Goal: Transaction & Acquisition: Purchase product/service

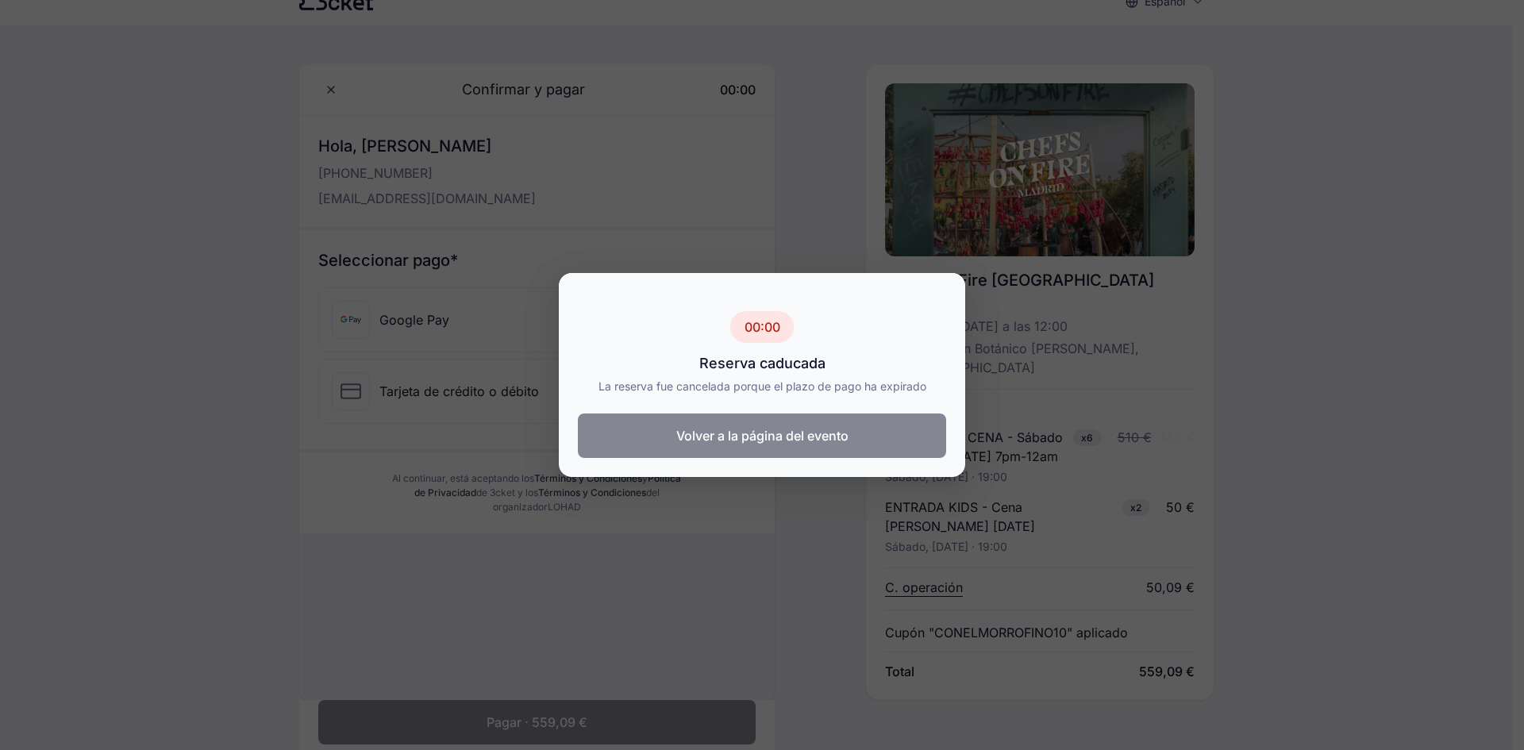
click at [820, 445] on button "Volver a la página del evento" at bounding box center [762, 436] width 368 height 44
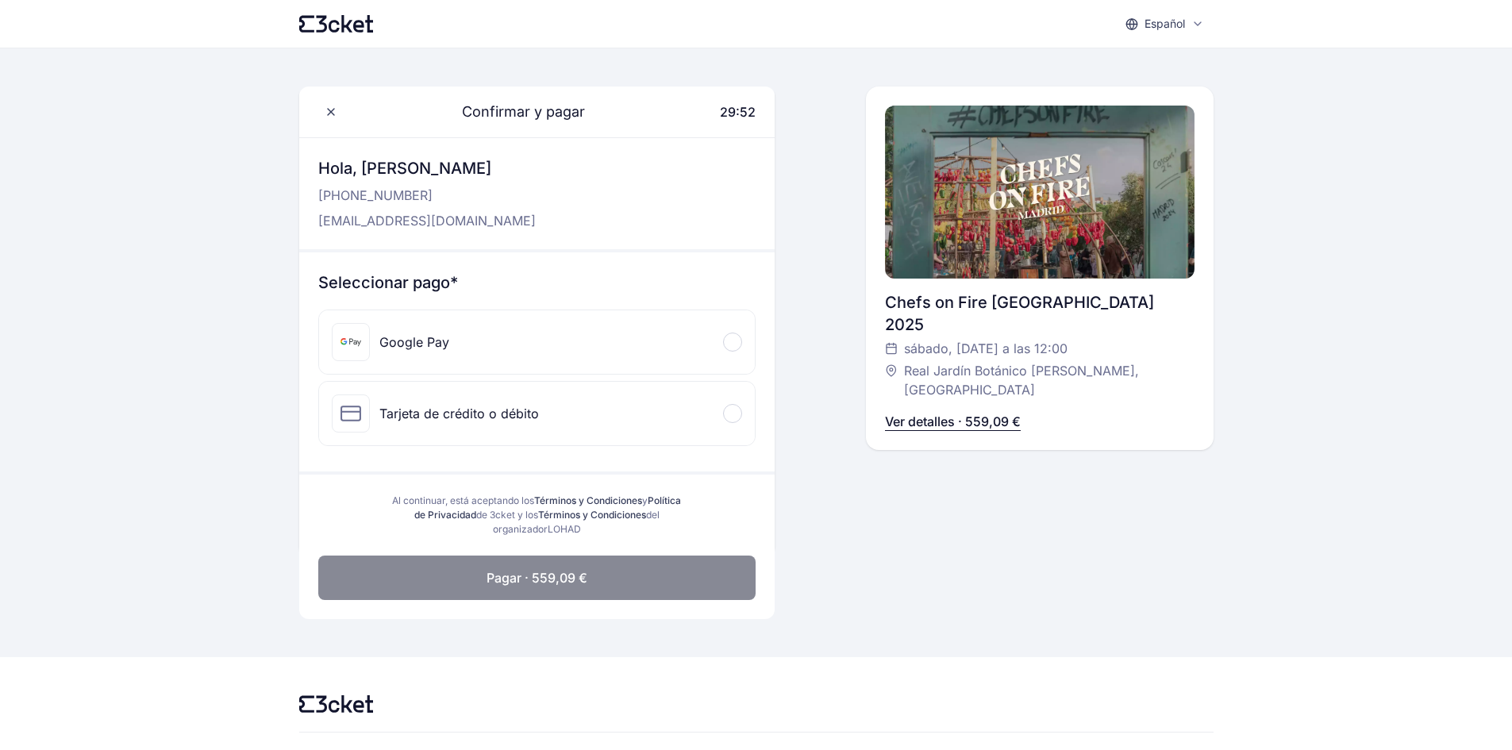
click at [730, 341] on span at bounding box center [732, 342] width 5 height 5
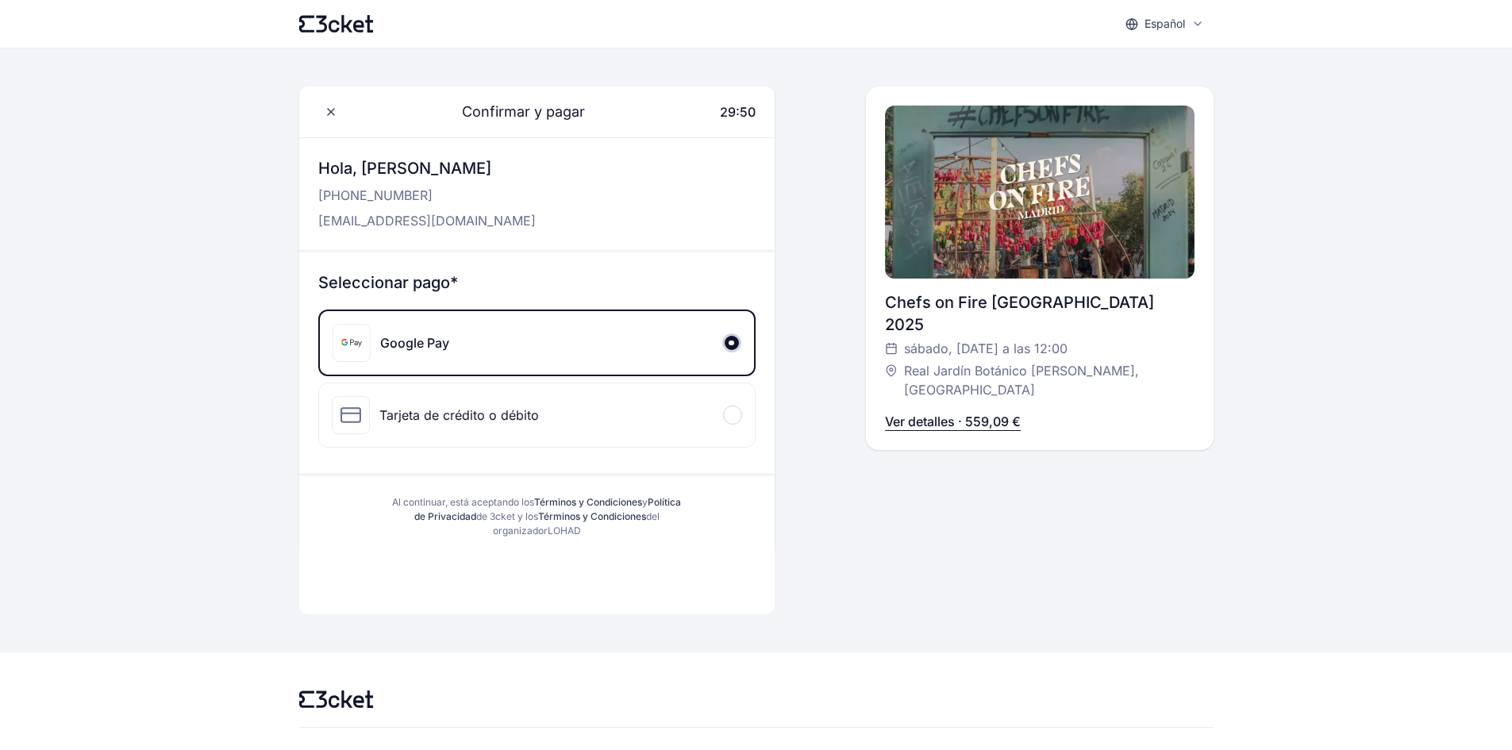
scroll to position [44, 0]
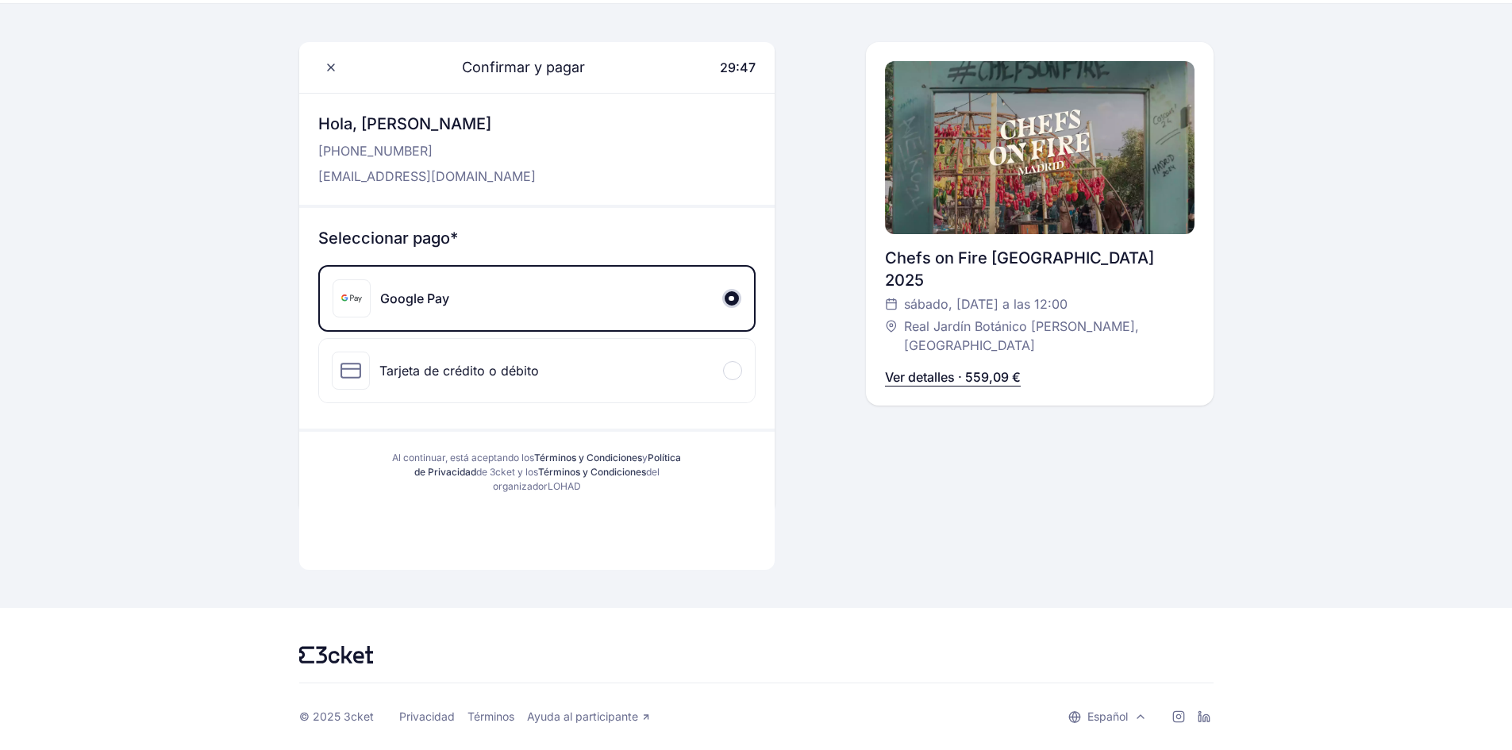
click at [953, 368] on p "Ver detalles · 559,09 €" at bounding box center [953, 377] width 136 height 19
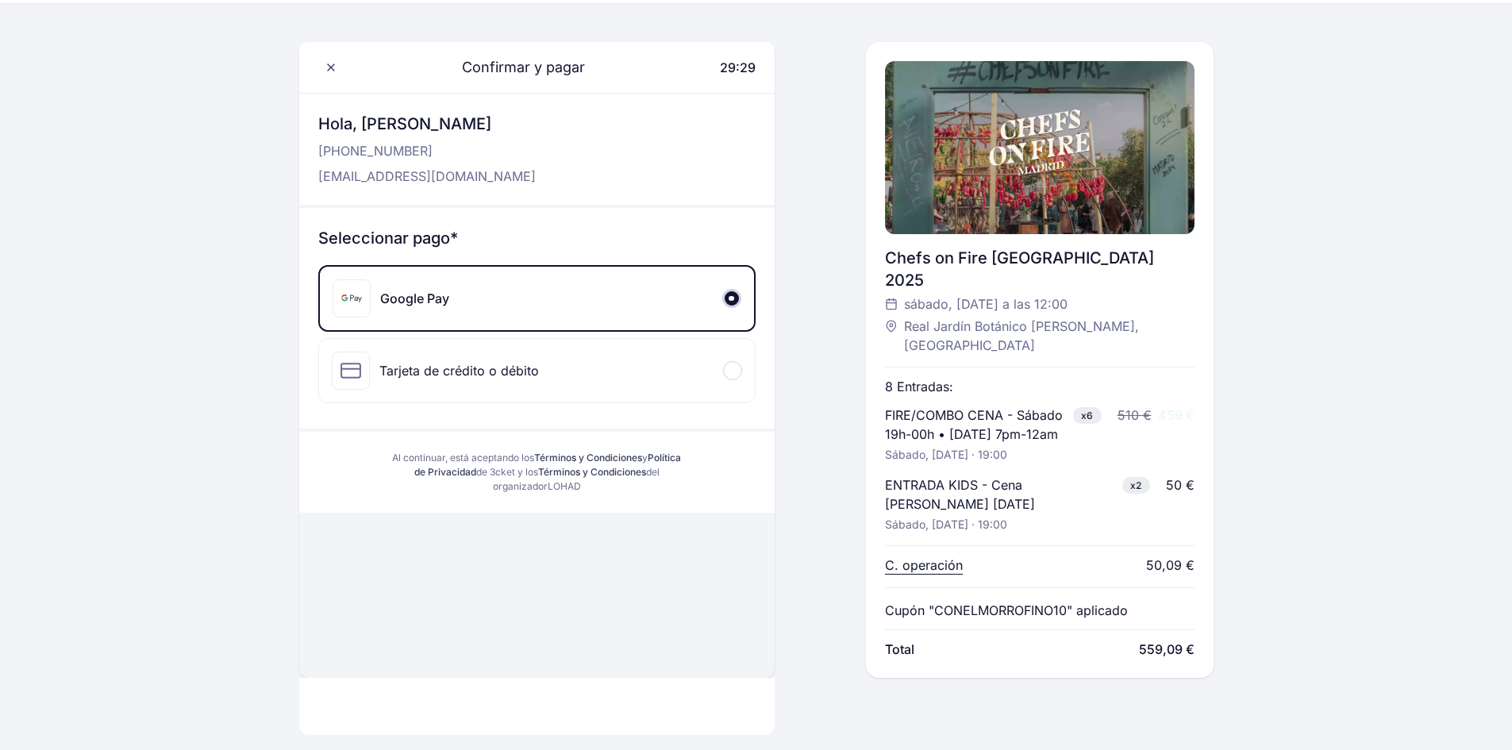
click at [1186, 407] on span "459 €" at bounding box center [1176, 415] width 37 height 16
click at [1180, 407] on span "459 €" at bounding box center [1176, 415] width 37 height 16
click at [1176, 406] on div "FIRE/COMBO CENA - Sábado 19h-00h • Saturday 7pm-12am x6 sábado, 4 oct · 19:00 5…" at bounding box center [1040, 434] width 310 height 57
click at [1176, 475] on div "50 €" at bounding box center [1180, 484] width 29 height 19
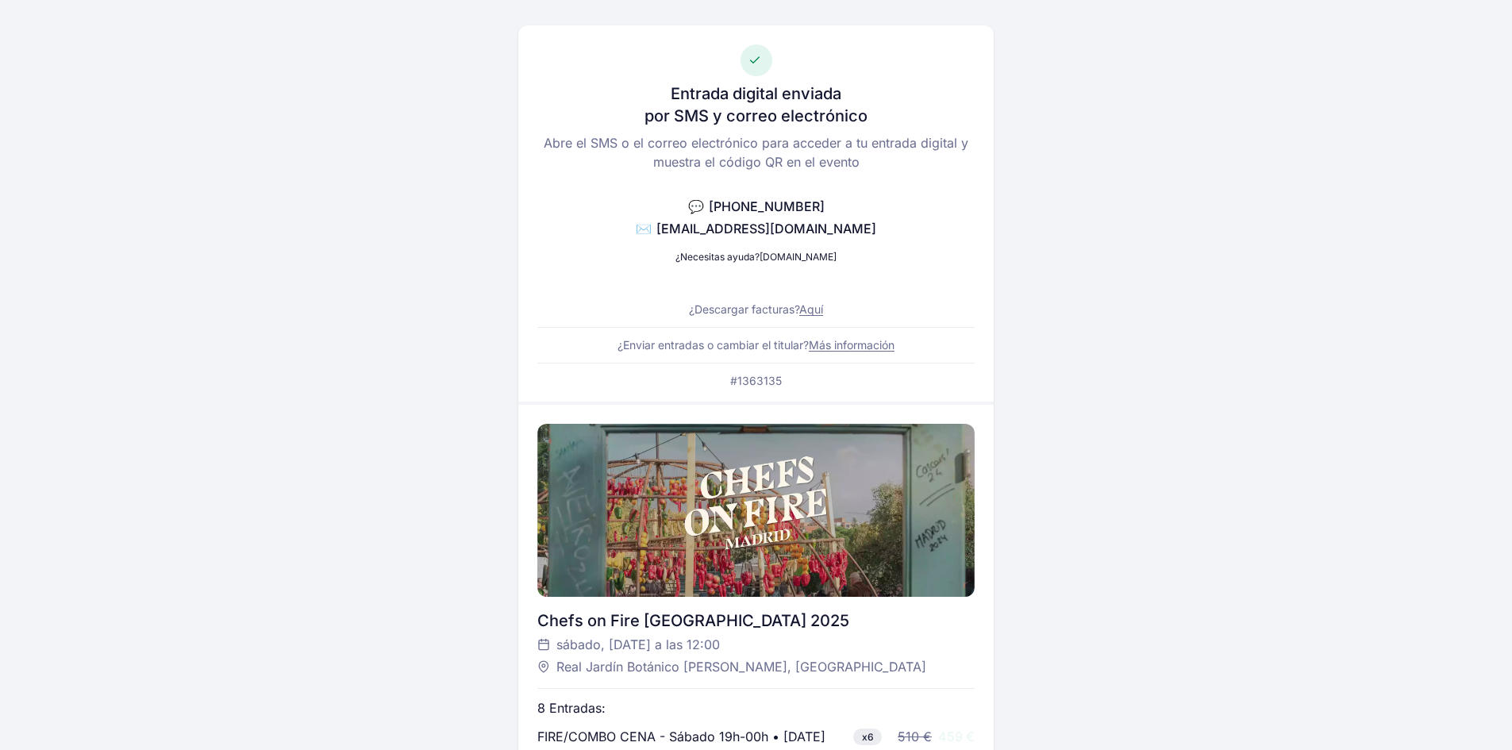
scroll to position [33, 0]
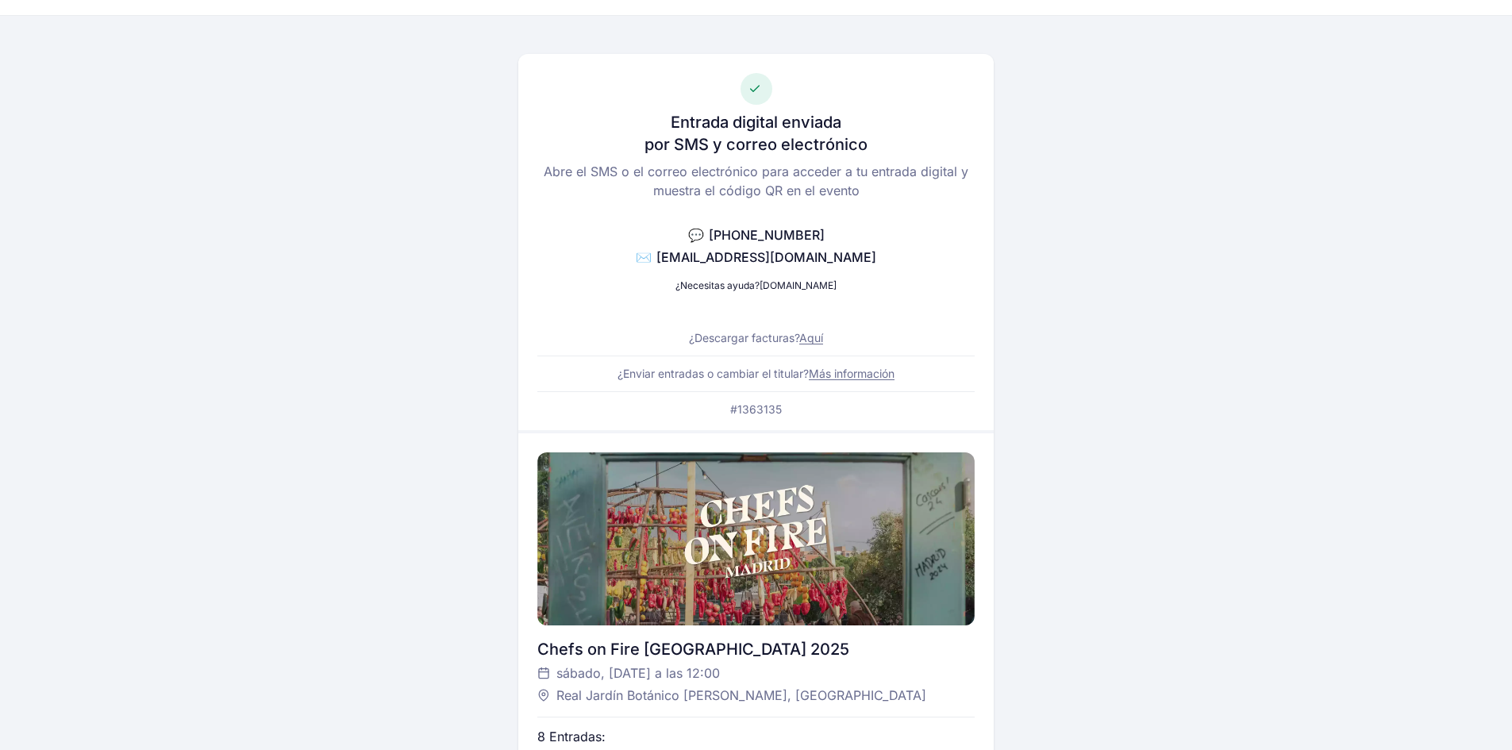
click at [807, 342] on link "Aquí" at bounding box center [811, 337] width 24 height 13
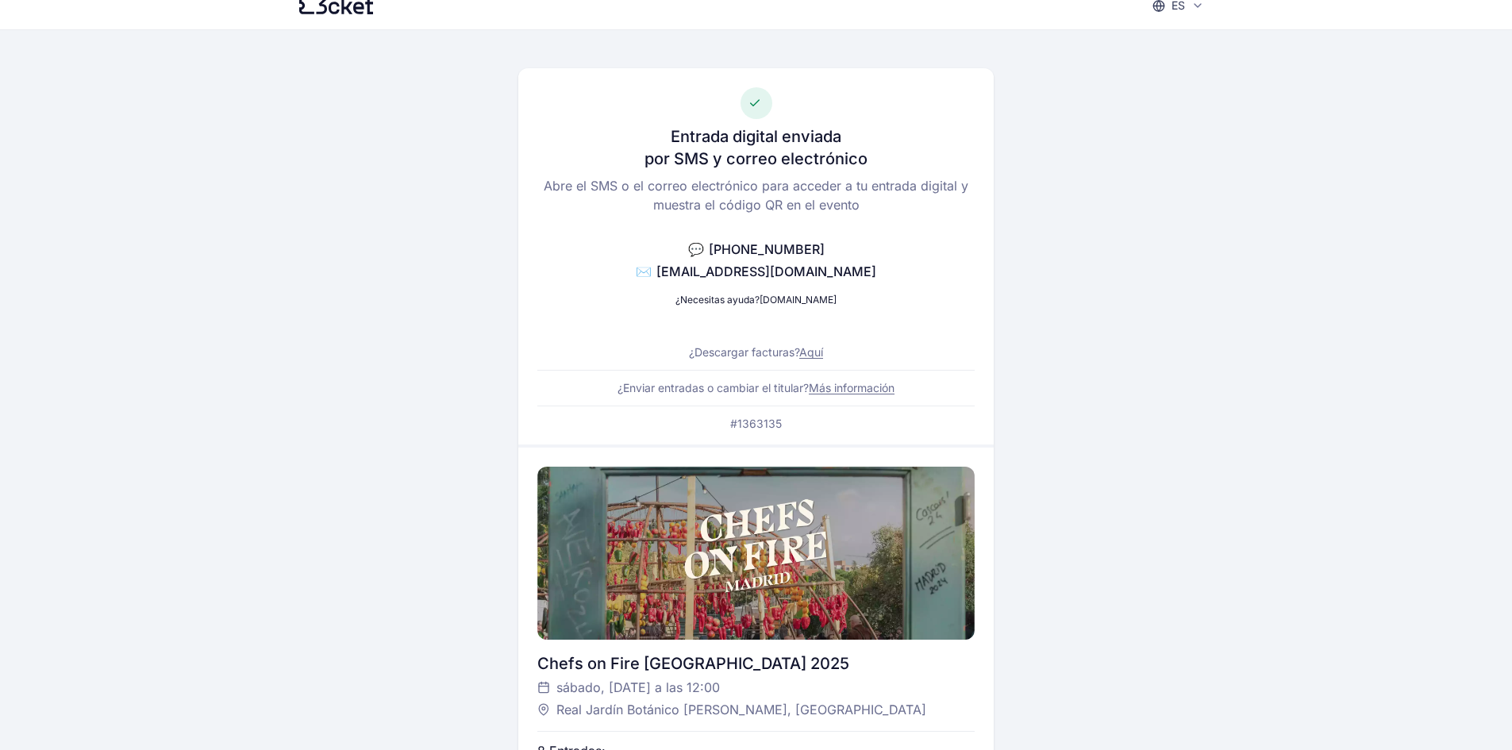
scroll to position [0, 0]
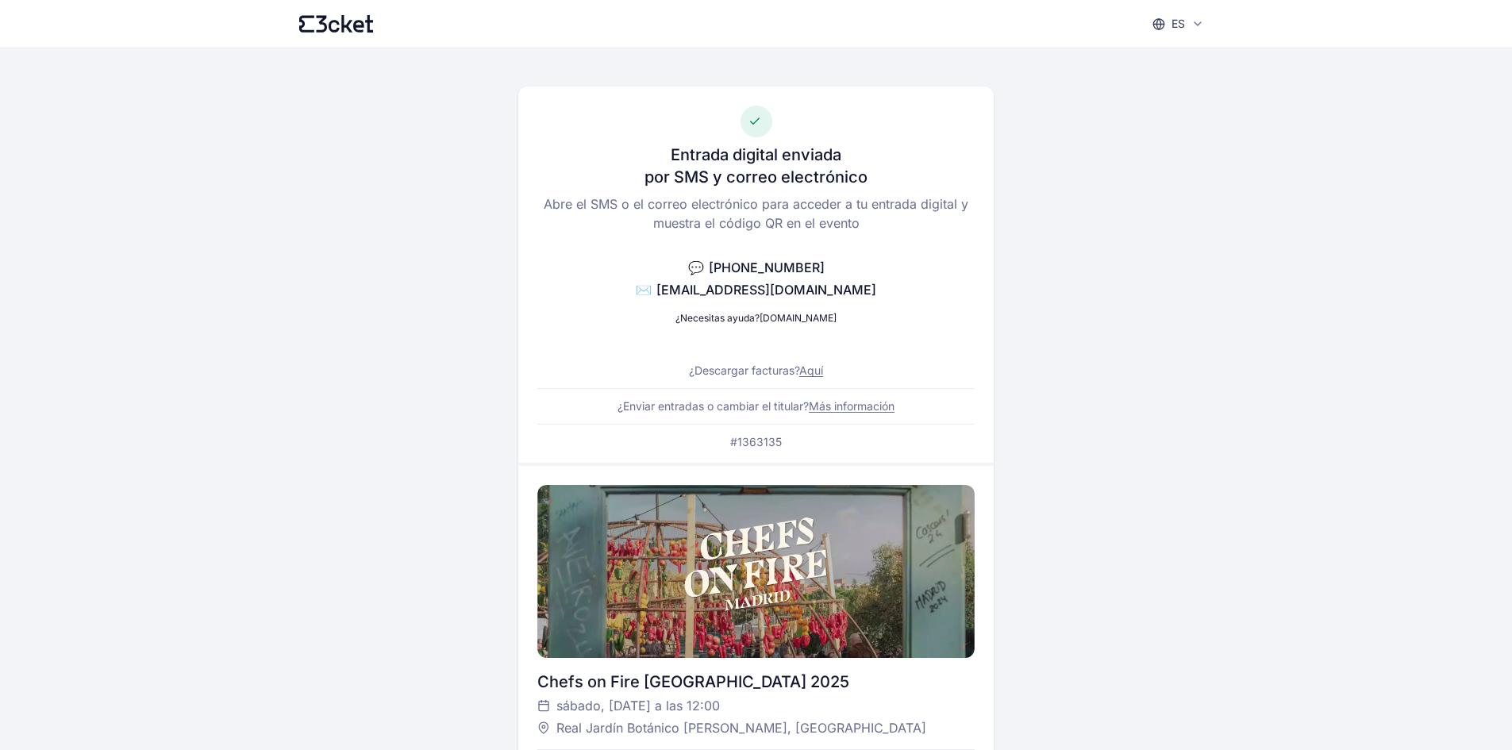
click at [824, 402] on link "Más información" at bounding box center [852, 405] width 86 height 13
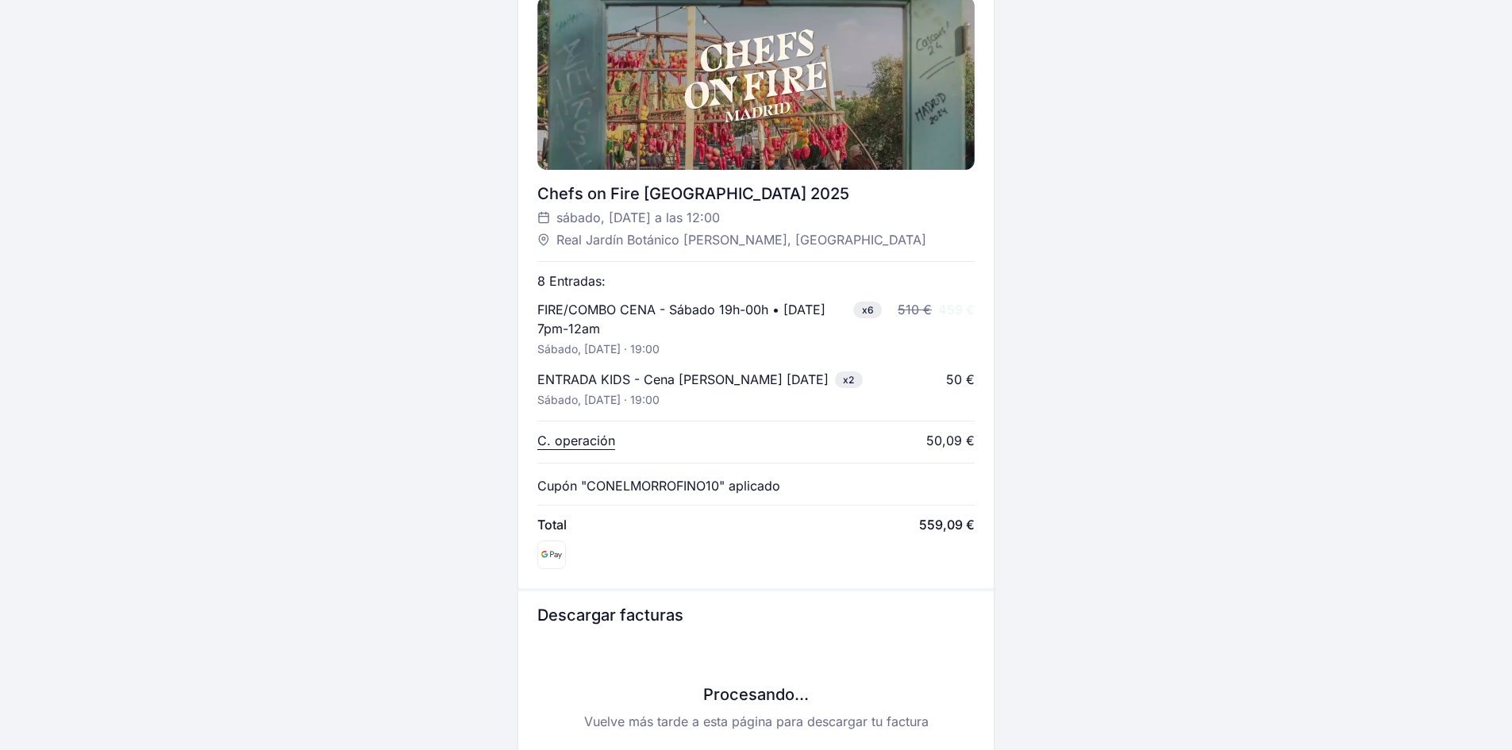
scroll to position [519, 0]
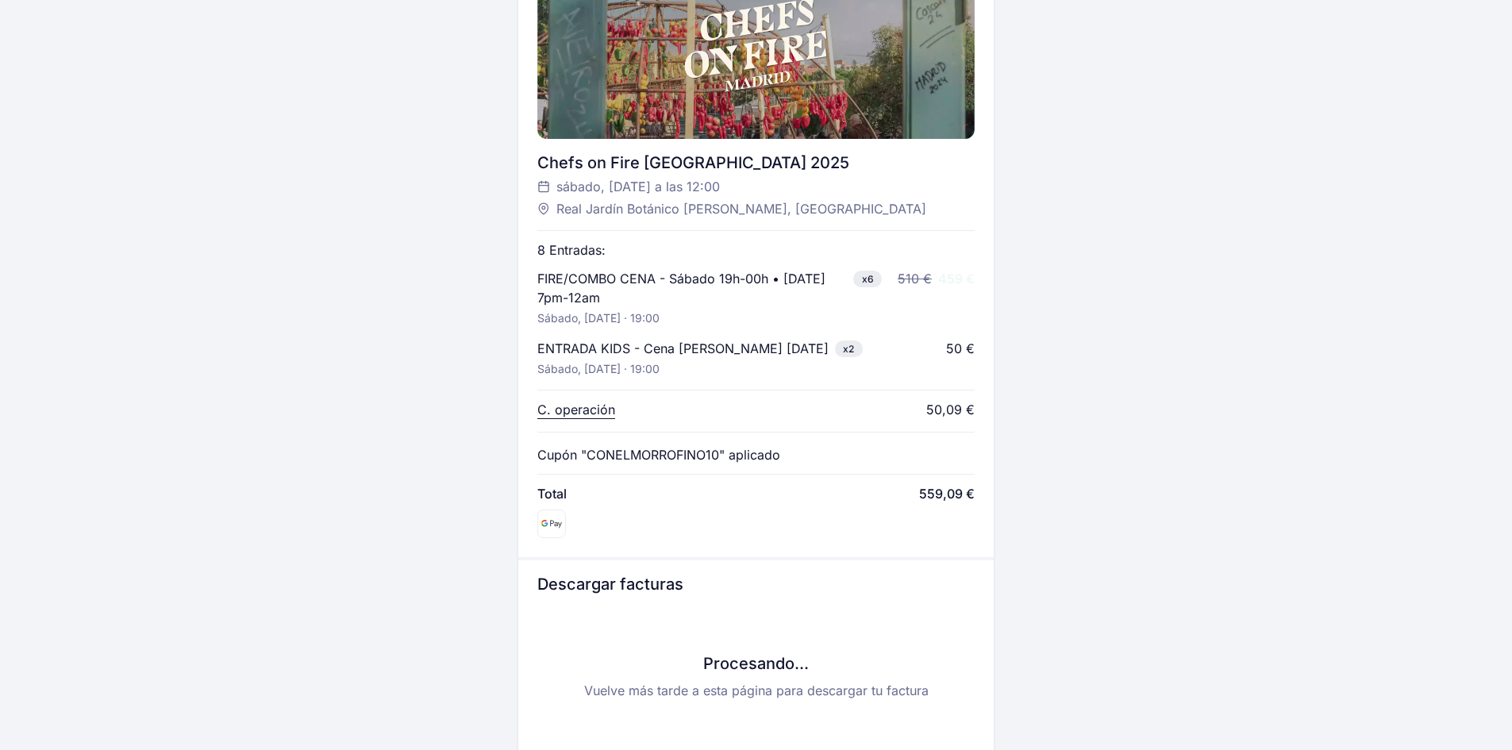
click at [837, 348] on div "ENTRADA KIDS - Cena Sábado • Dinner [DATE] x2" at bounding box center [699, 348] width 325 height 19
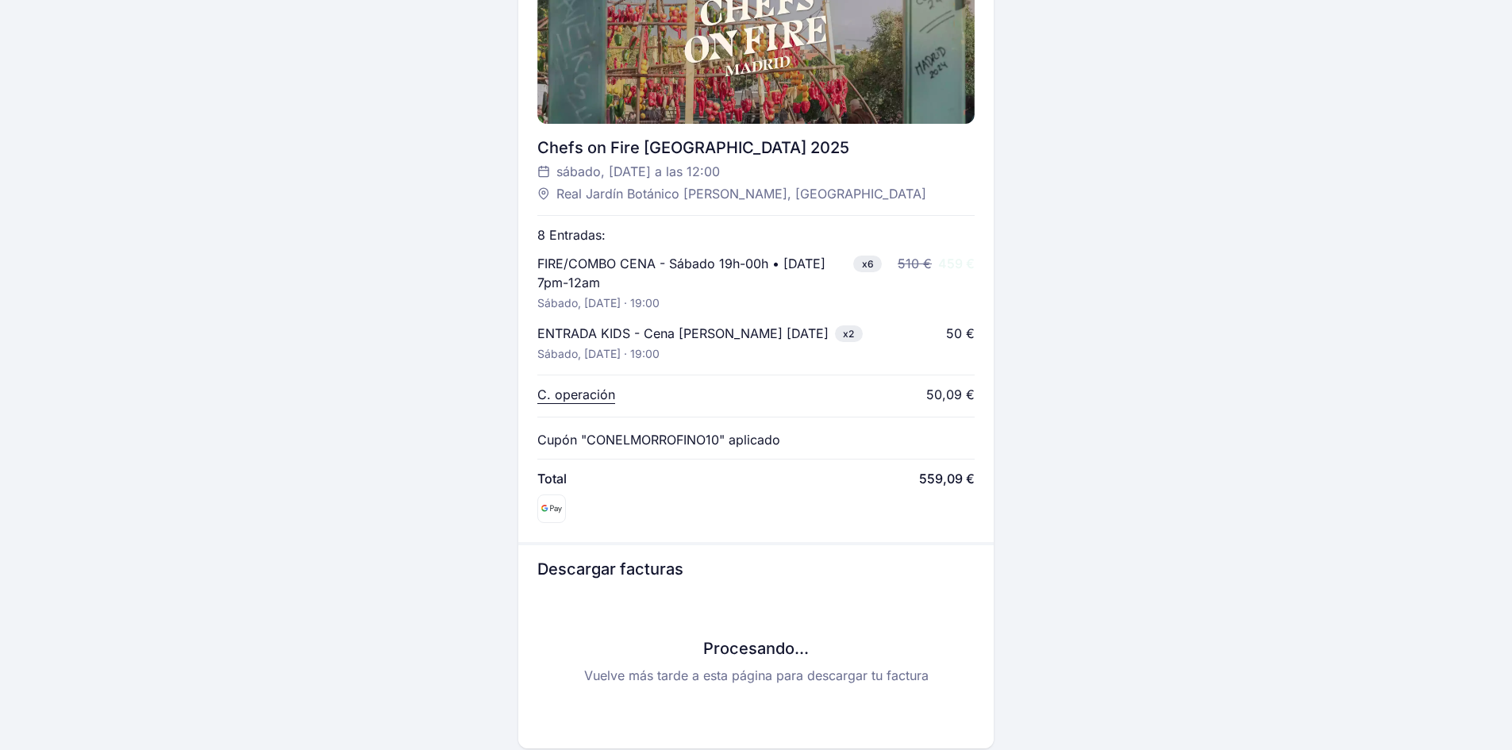
scroll to position [713, 0]
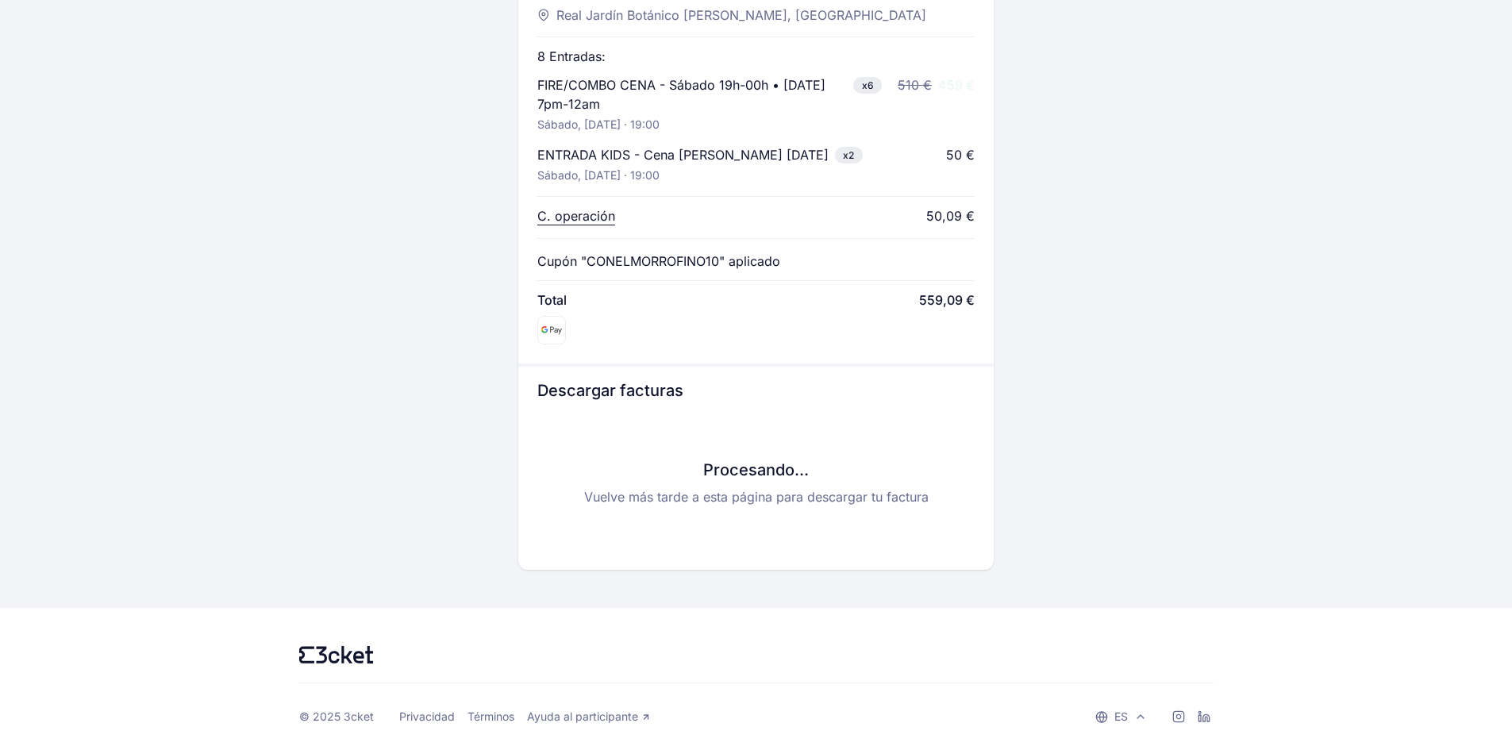
click at [342, 662] on icon at bounding box center [346, 654] width 11 height 17
